Goal: Find specific page/section: Find specific page/section

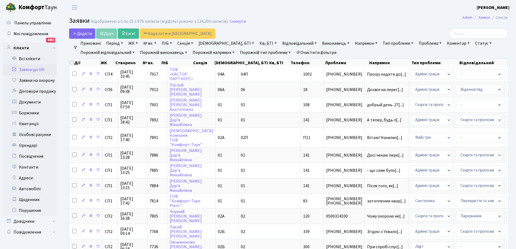
select select "25"
click at [257, 44] on link "Кв, БТІ" at bounding box center [267, 43] width 21 height 9
type input "П10"
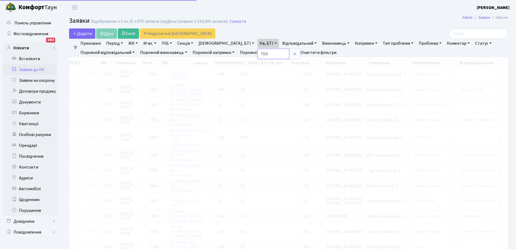
checkbox input "true"
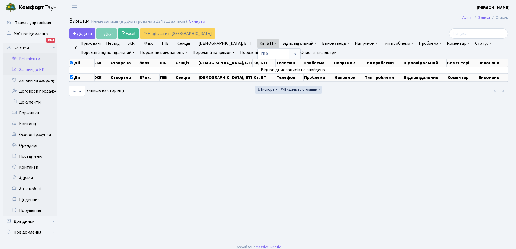
click at [29, 59] on link "Всі клієнти" at bounding box center [30, 58] width 54 height 11
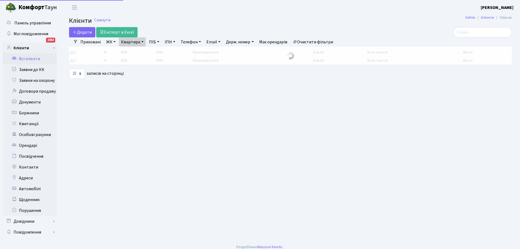
select select "25"
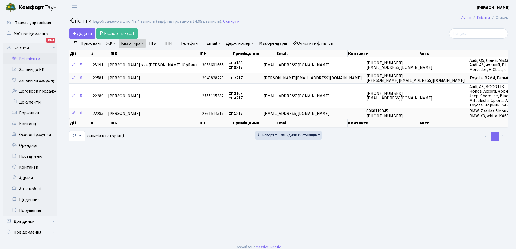
click at [138, 43] on link "Квартира" at bounding box center [132, 43] width 27 height 9
type input "7"
type input "П10"
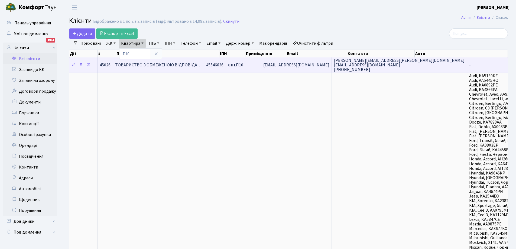
click at [187, 63] on span "ТОВАРИСТВО З ОБМЕЖЕНОЮ ВІДПОВІДА…" at bounding box center [158, 65] width 86 height 6
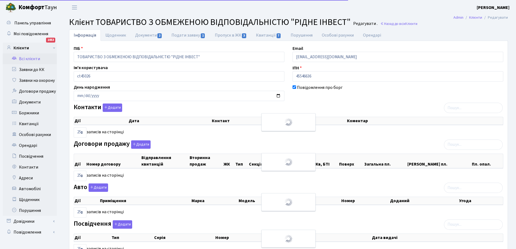
select select "25"
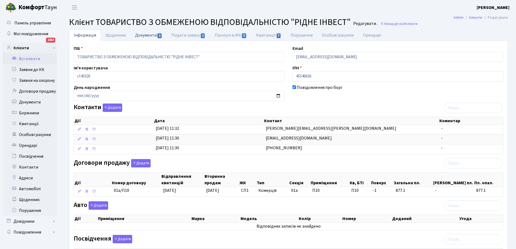
click at [142, 37] on link "Документи 2" at bounding box center [149, 35] width 36 height 11
select select "25"
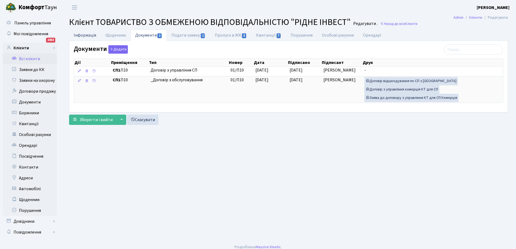
click at [86, 33] on link "Інформація" at bounding box center [85, 35] width 32 height 11
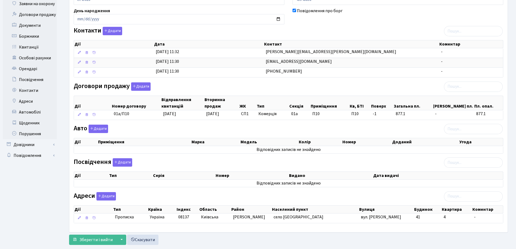
scroll to position [89, 0]
